Goal: Task Accomplishment & Management: Use online tool/utility

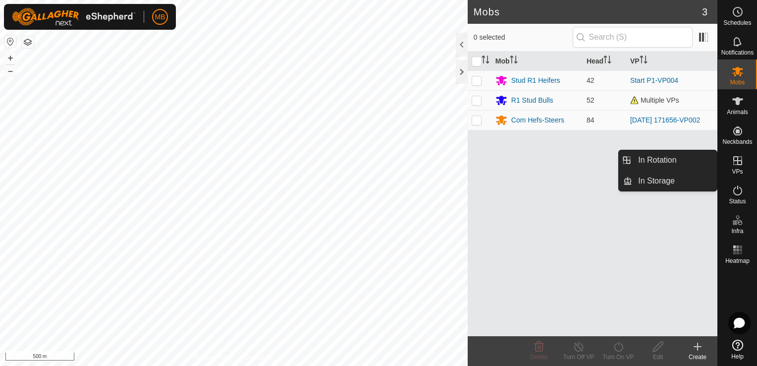
click at [739, 168] on span "VPs" at bounding box center [737, 171] width 11 height 6
click at [699, 162] on link "In Rotation" at bounding box center [674, 160] width 85 height 20
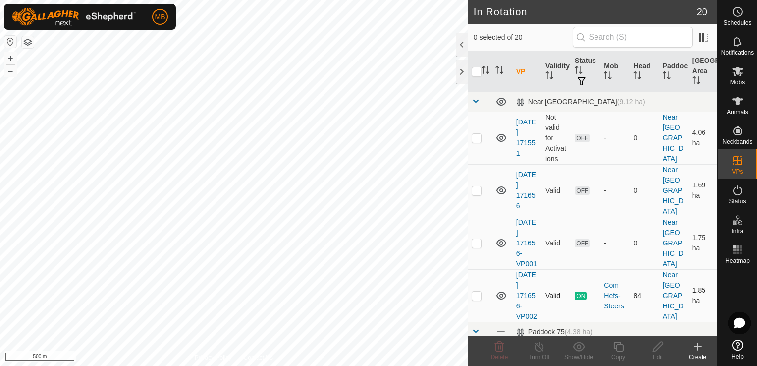
click at [476, 299] on p-checkbox at bounding box center [477, 295] width 10 height 8
checkbox input "true"
click at [618, 354] on div "Copy" at bounding box center [618, 356] width 40 height 9
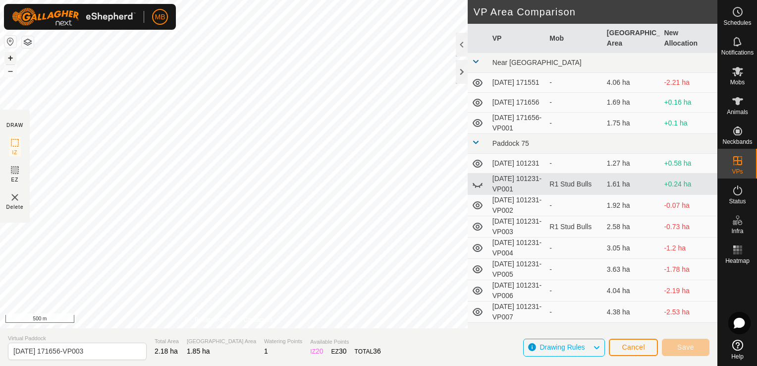
click at [11, 58] on button "+" at bounding box center [10, 58] width 12 height 12
click at [11, 57] on button "+" at bounding box center [10, 58] width 12 height 12
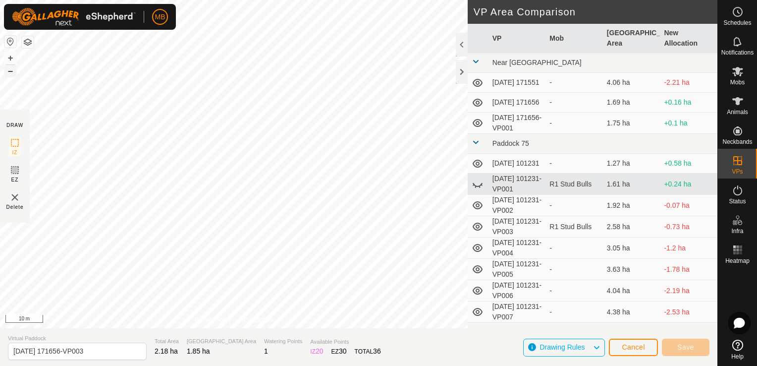
click at [14, 70] on button "–" at bounding box center [10, 71] width 12 height 12
click at [672, 351] on button "Save" at bounding box center [686, 346] width 48 height 17
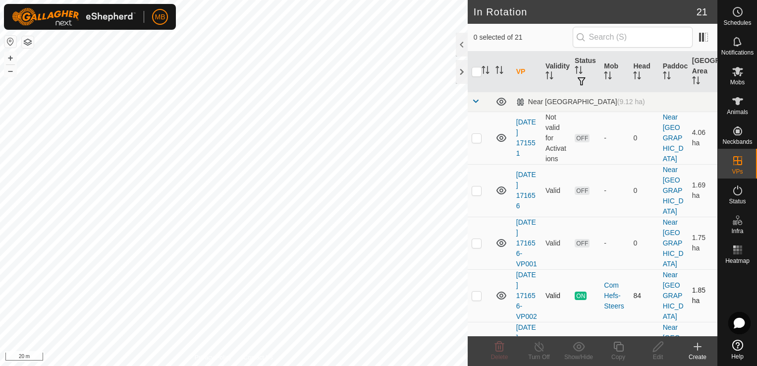
click at [475, 299] on p-checkbox at bounding box center [477, 295] width 10 height 8
checkbox input "true"
click at [618, 354] on div "Copy" at bounding box center [618, 356] width 40 height 9
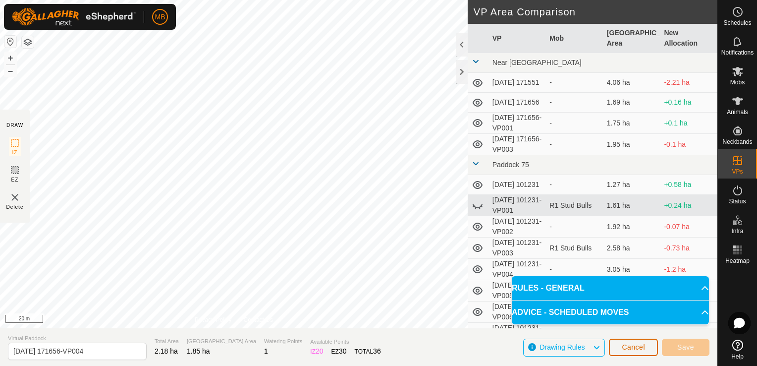
click at [630, 349] on span "Cancel" at bounding box center [633, 347] width 23 height 8
